Goal: Task Accomplishment & Management: Complete application form

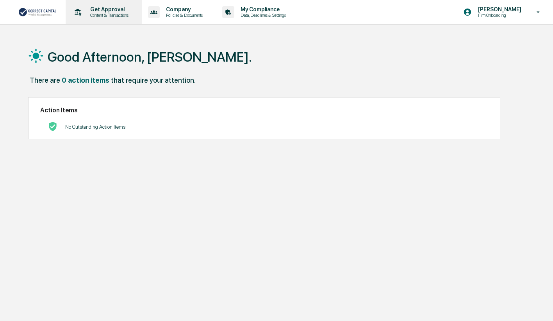
click at [101, 9] on p "Get Approval" at bounding box center [108, 9] width 48 height 6
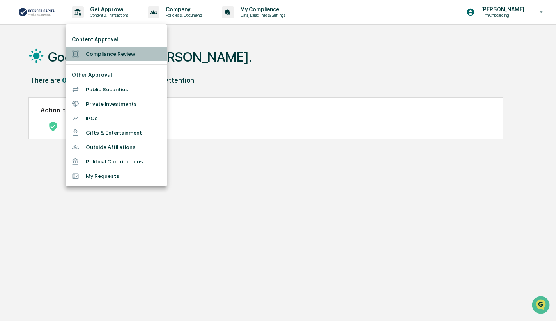
click at [108, 57] on li "Compliance Review" at bounding box center [116, 54] width 101 height 14
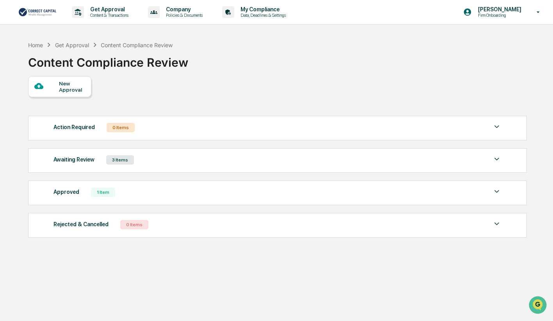
click at [78, 88] on div "New Approval" at bounding box center [72, 86] width 26 height 12
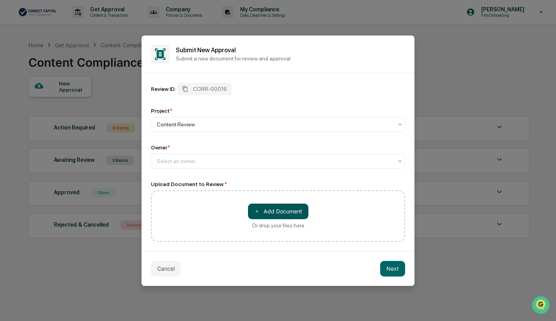
click at [297, 209] on button "＋ Add Document" at bounding box center [278, 212] width 60 height 16
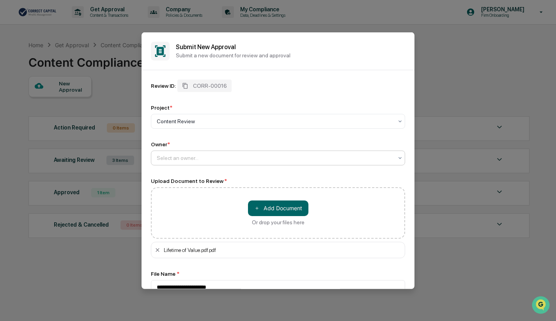
click at [211, 154] on div at bounding box center [275, 158] width 236 height 8
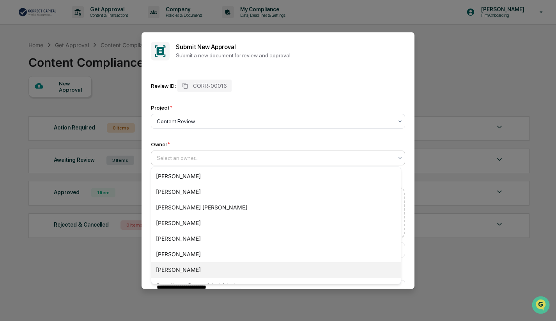
click at [207, 272] on div "[PERSON_NAME]" at bounding box center [276, 270] width 250 height 16
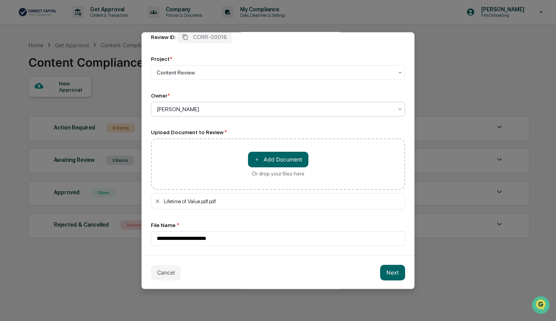
scroll to position [50, 0]
click at [395, 272] on button "Next" at bounding box center [392, 272] width 25 height 16
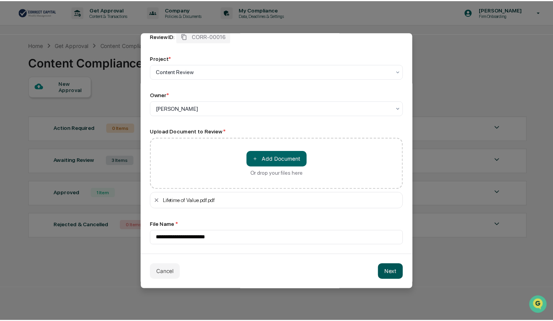
scroll to position [2, 0]
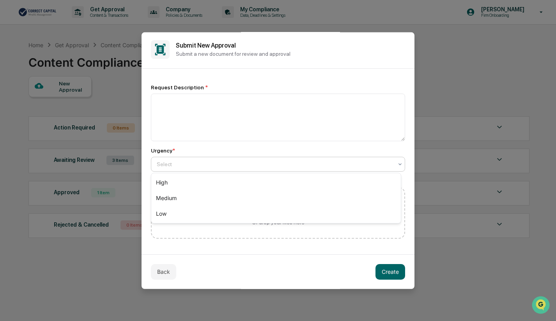
click at [164, 164] on div at bounding box center [275, 164] width 236 height 8
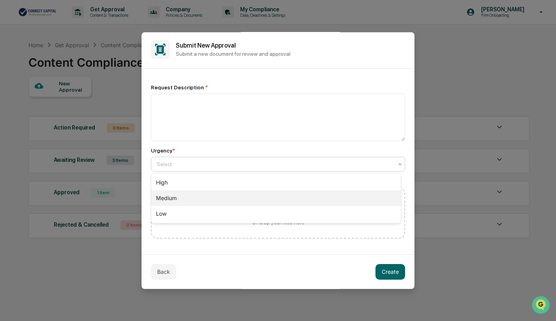
click at [168, 196] on div "Medium" at bounding box center [276, 198] width 250 height 16
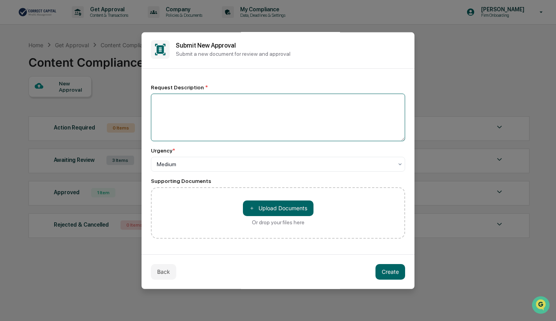
click at [168, 104] on textarea at bounding box center [278, 117] width 254 height 48
type textarea "**********"
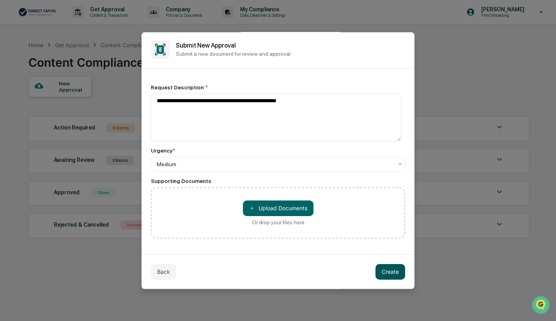
click at [396, 274] on button "Create" at bounding box center [391, 272] width 30 height 16
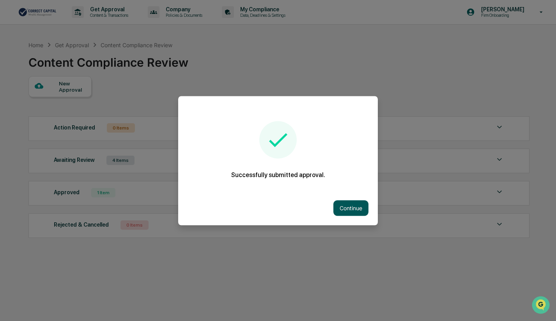
click at [359, 207] on button "Continue" at bounding box center [351, 208] width 35 height 16
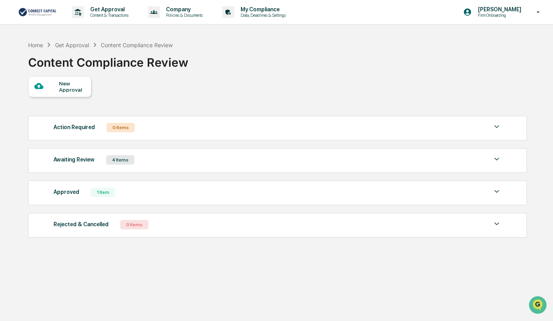
click at [498, 158] on img at bounding box center [496, 159] width 9 height 9
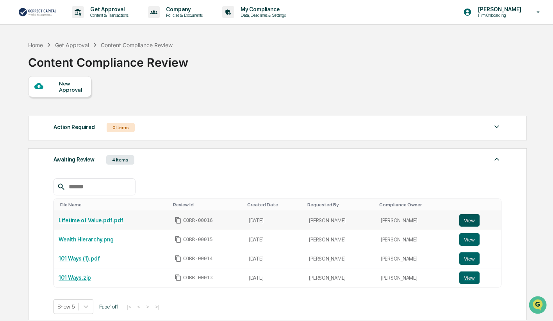
click at [471, 222] on button "View" at bounding box center [469, 220] width 20 height 12
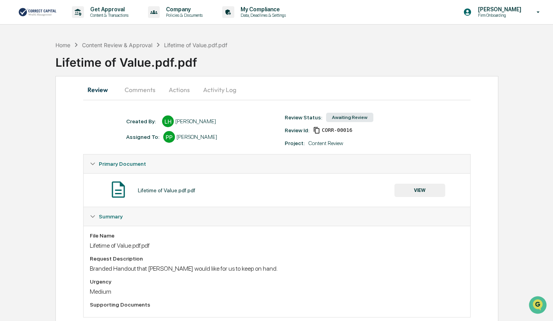
click at [428, 193] on button "VIEW" at bounding box center [419, 190] width 51 height 13
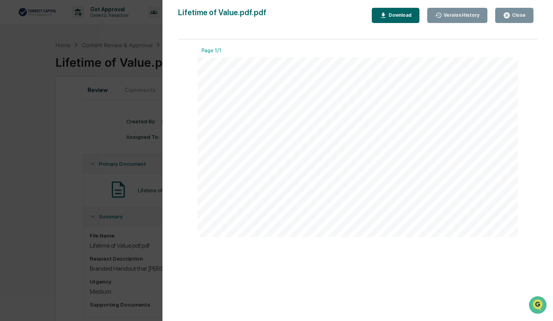
click at [513, 12] on div "Close" at bounding box center [517, 14] width 15 height 5
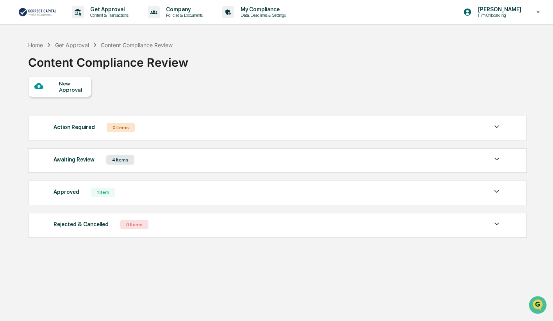
click at [497, 159] on img at bounding box center [496, 159] width 9 height 9
